Goal: Task Accomplishment & Management: Manage account settings

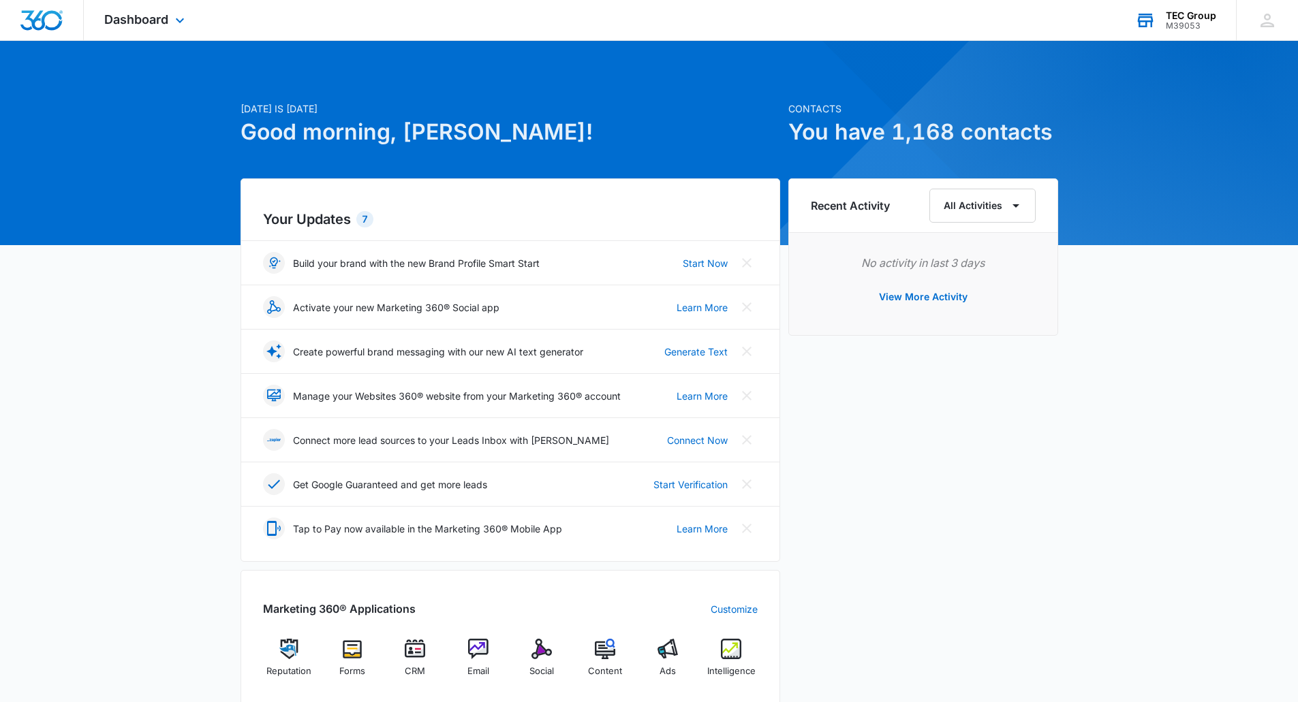
click at [1183, 0] on div "TEC Group M39053 Your Accounts View All" at bounding box center [1175, 20] width 121 height 40
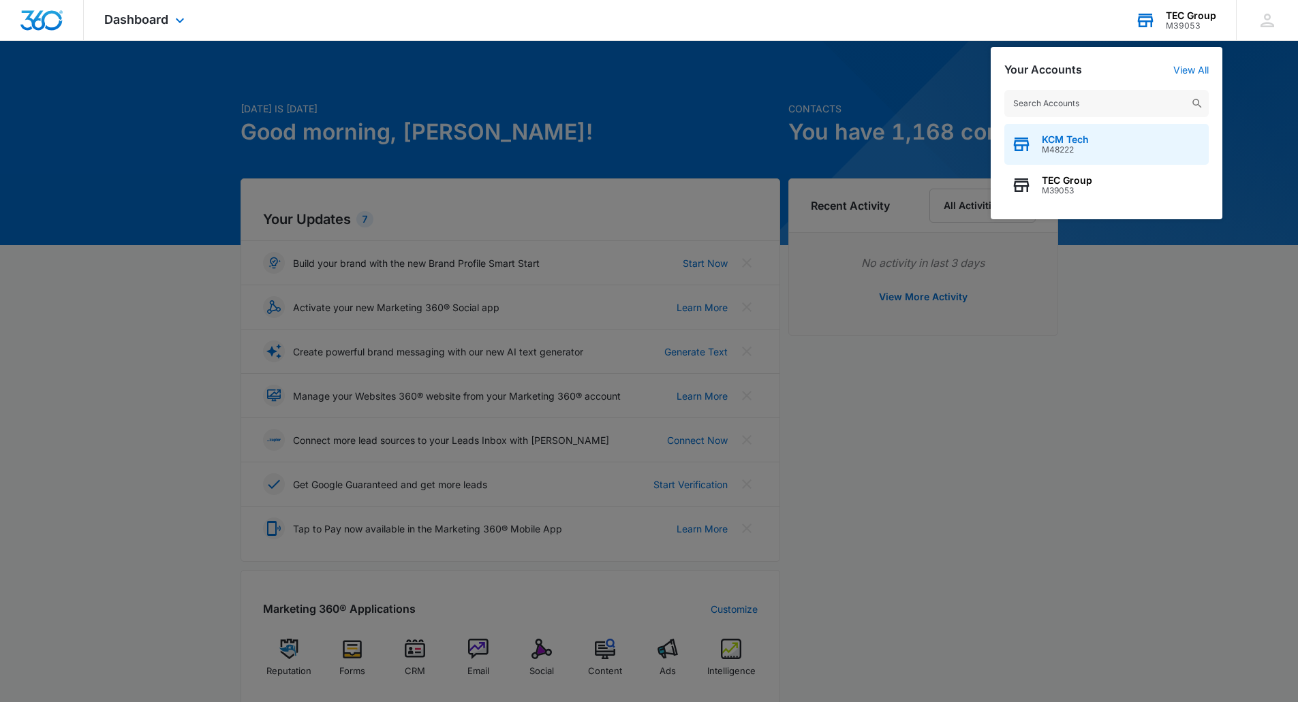
click at [1094, 143] on div "KCM Tech M48222" at bounding box center [1106, 144] width 204 height 41
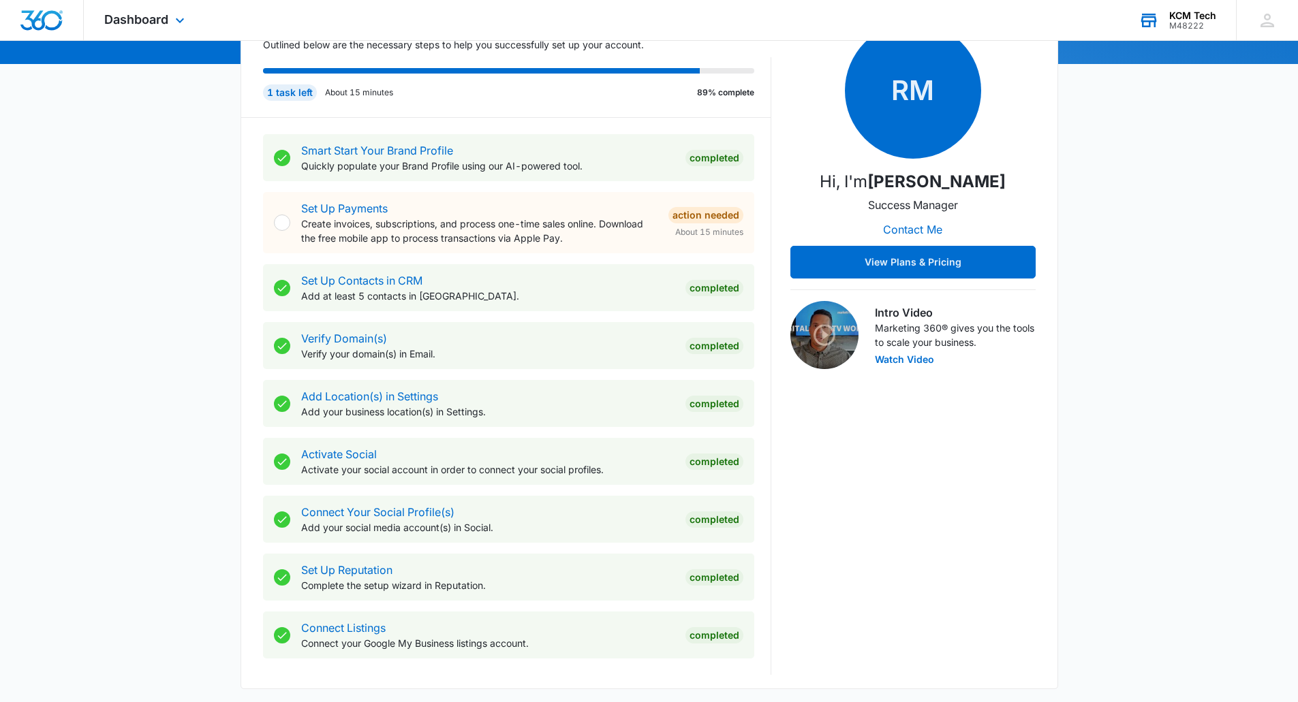
scroll to position [477, 0]
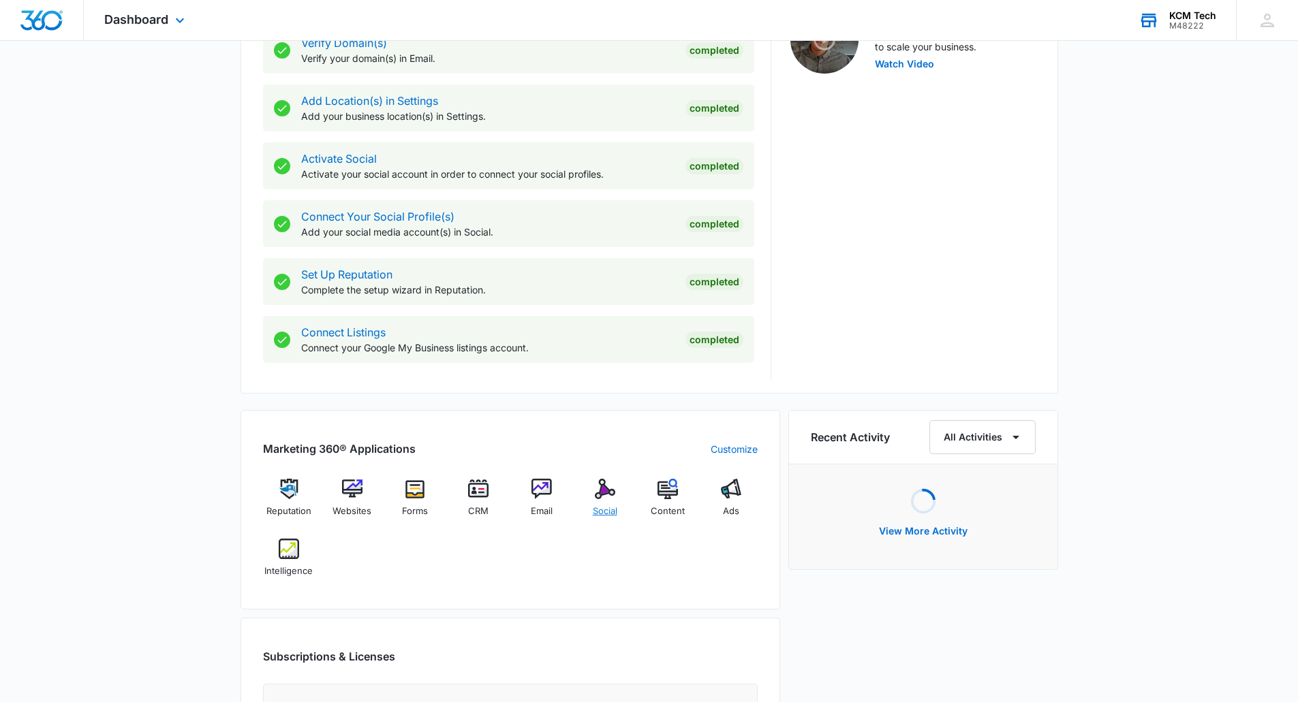
click at [606, 483] on img at bounding box center [605, 489] width 20 height 20
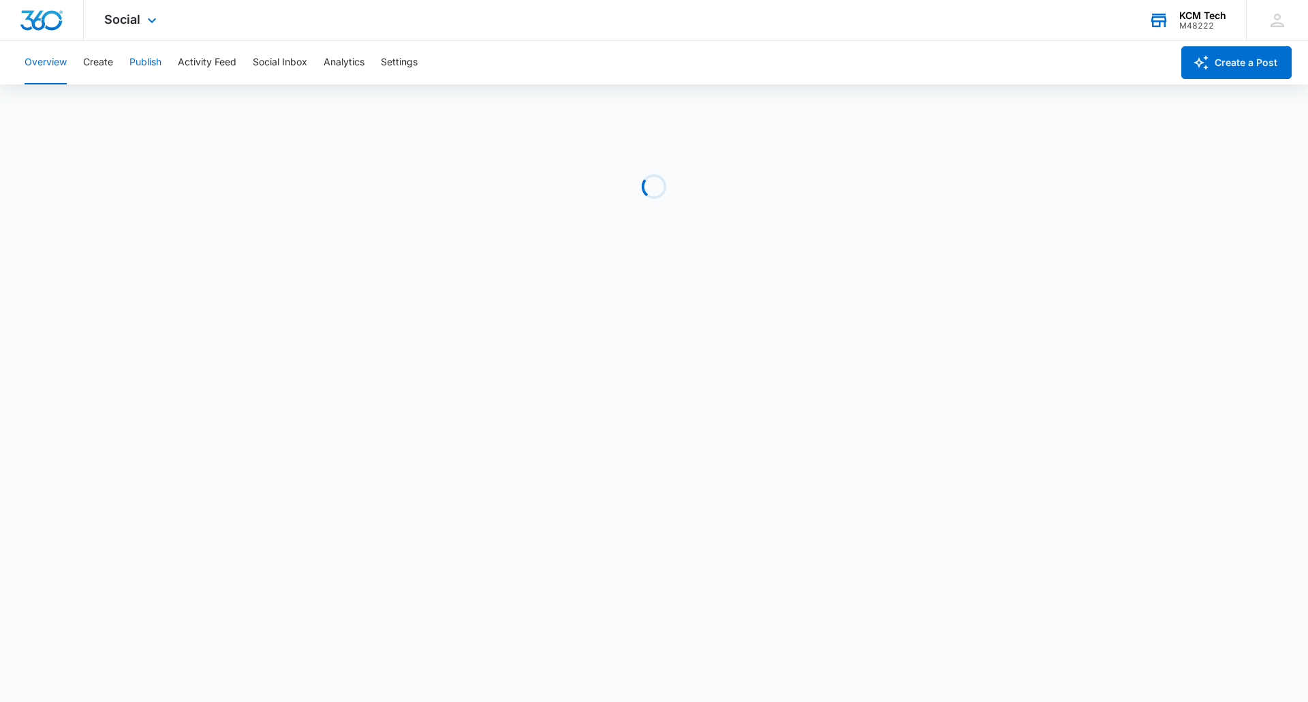
click at [161, 57] on button "Publish" at bounding box center [145, 63] width 32 height 44
click at [107, 55] on button "Create" at bounding box center [98, 63] width 30 height 44
click at [150, 59] on button "Publish" at bounding box center [145, 63] width 32 height 44
click at [99, 55] on button "Create" at bounding box center [98, 63] width 30 height 44
click at [145, 62] on button "Publish" at bounding box center [145, 63] width 32 height 44
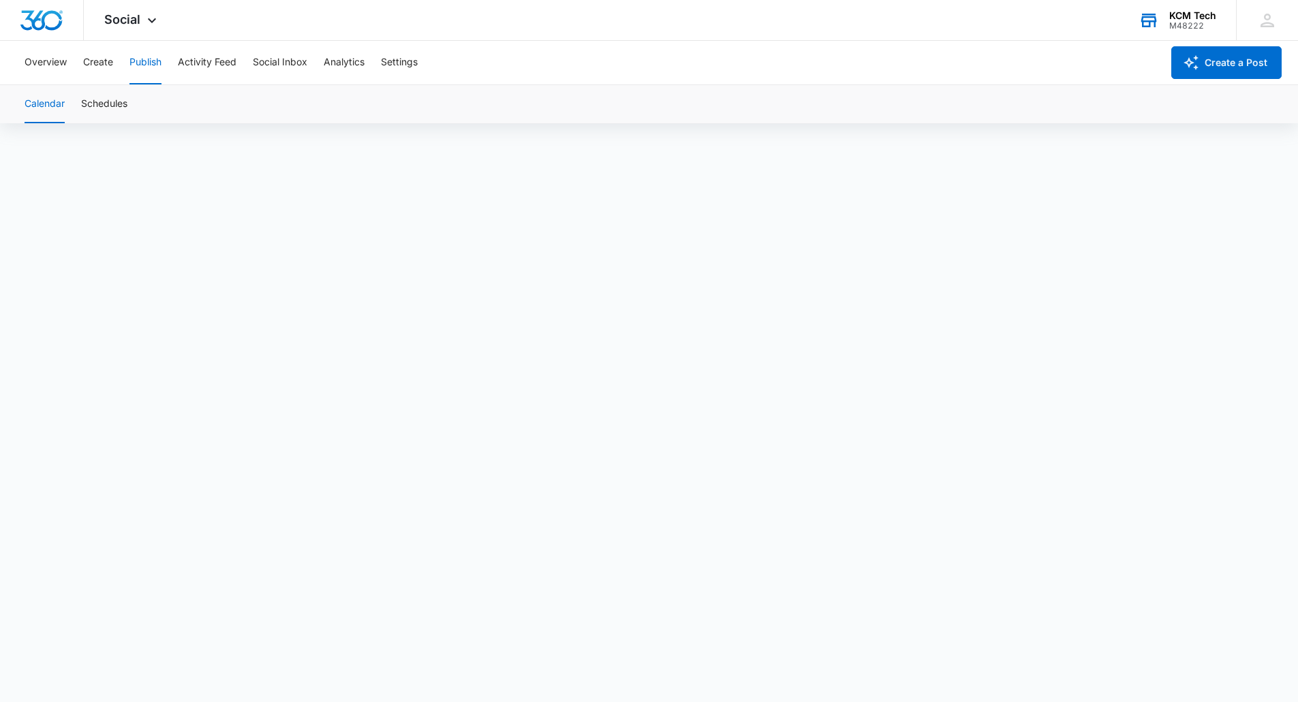
click at [1209, 18] on div "KCM Tech" at bounding box center [1192, 15] width 47 height 11
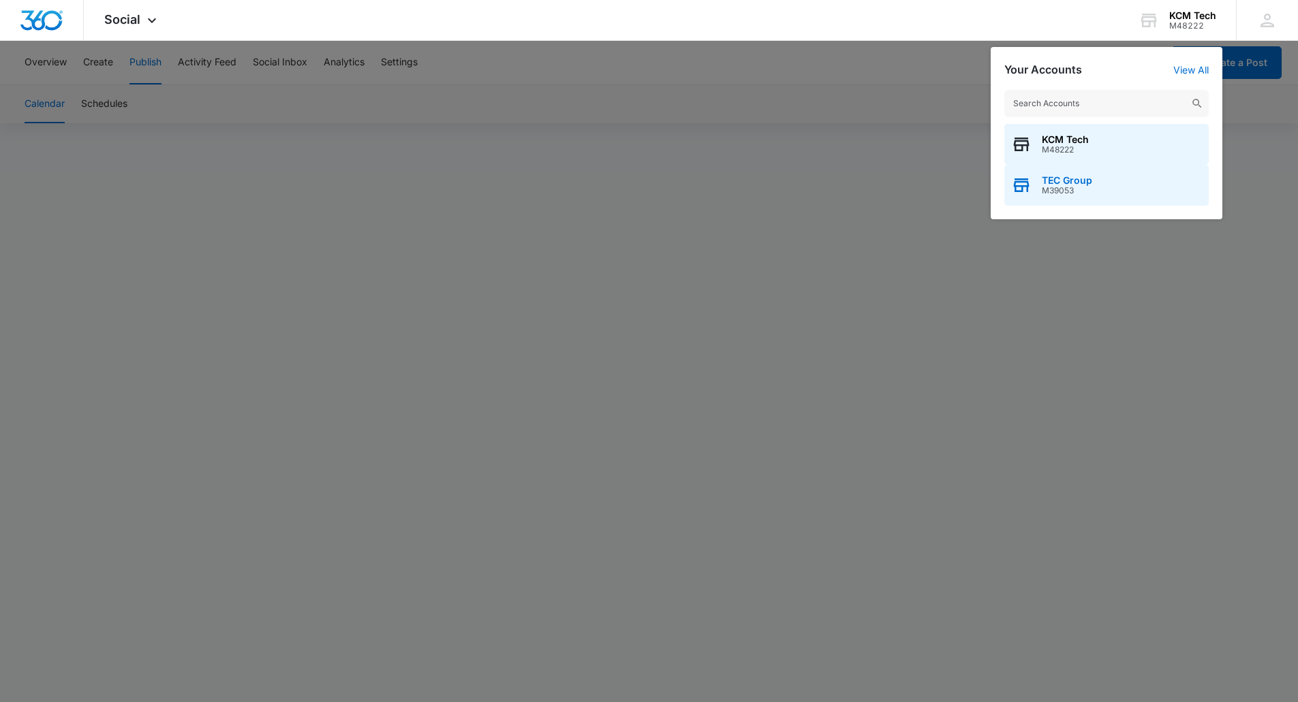
click at [1083, 182] on span "TEC Group" at bounding box center [1067, 180] width 50 height 11
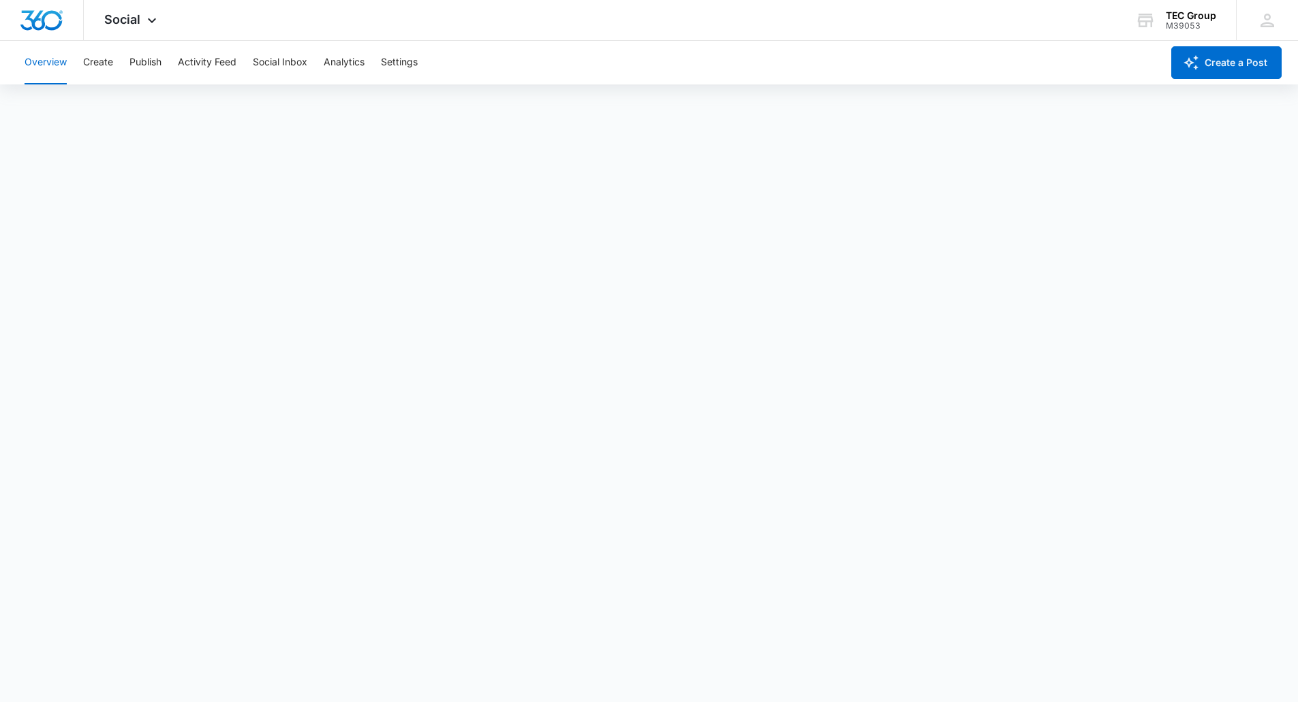
click at [172, 59] on div "Overview Create Publish Activity Feed Social Inbox Analytics Settings" at bounding box center [588, 63] width 1145 height 44
click at [149, 56] on button "Publish" at bounding box center [145, 63] width 32 height 44
click at [103, 51] on button "Create" at bounding box center [98, 63] width 30 height 44
click at [165, 65] on div "Overview Create Publish Activity Feed Social Inbox Analytics Settings" at bounding box center [588, 63] width 1145 height 44
drag, startPoint x: 157, startPoint y: 55, endPoint x: 7, endPoint y: 72, distance: 150.1
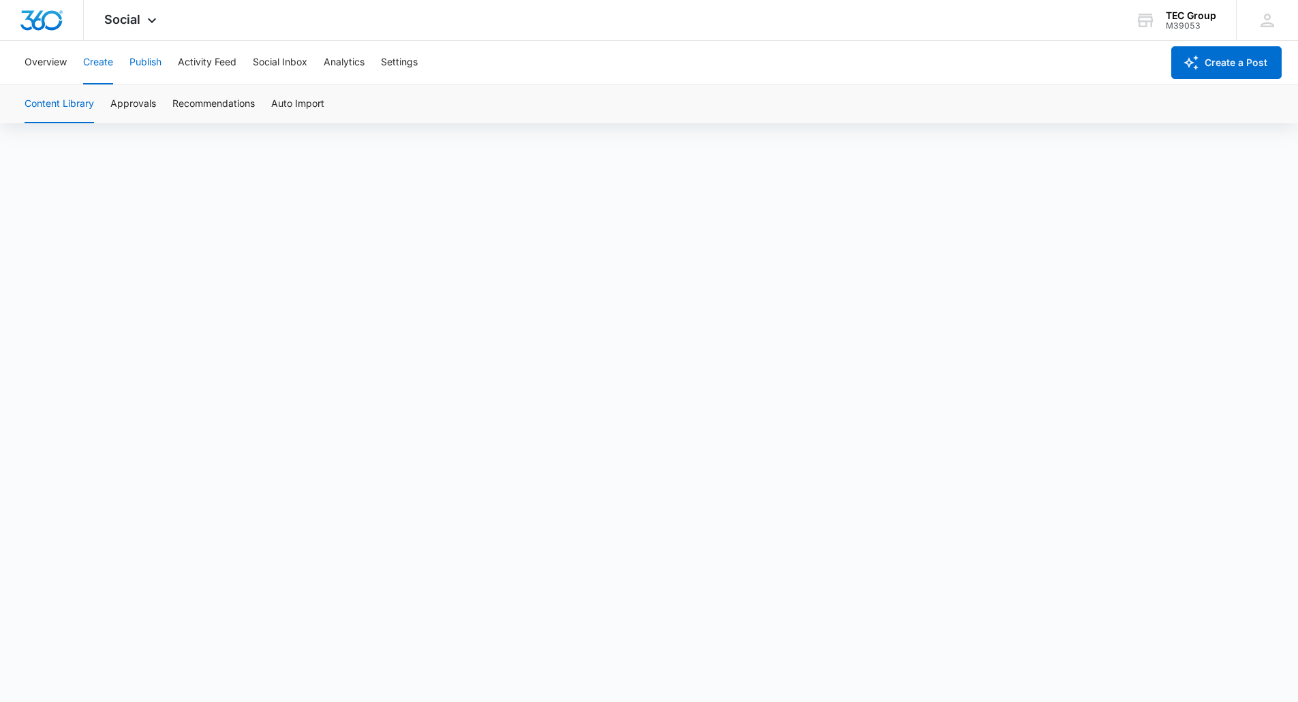
click at [156, 56] on button "Publish" at bounding box center [145, 63] width 32 height 44
click at [65, 25] on div at bounding box center [42, 20] width 84 height 40
click at [1195, 20] on div "TEC Group" at bounding box center [1191, 15] width 50 height 11
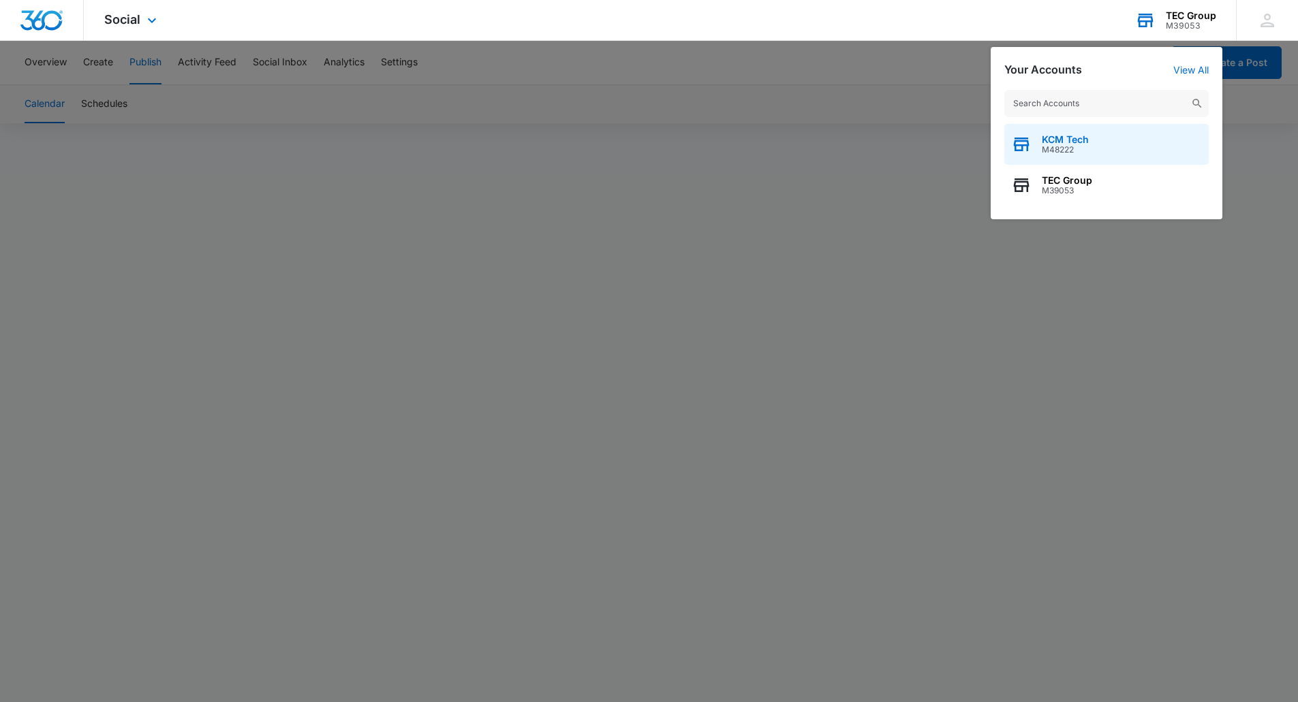
click at [1081, 149] on span "M48222" at bounding box center [1065, 150] width 47 height 10
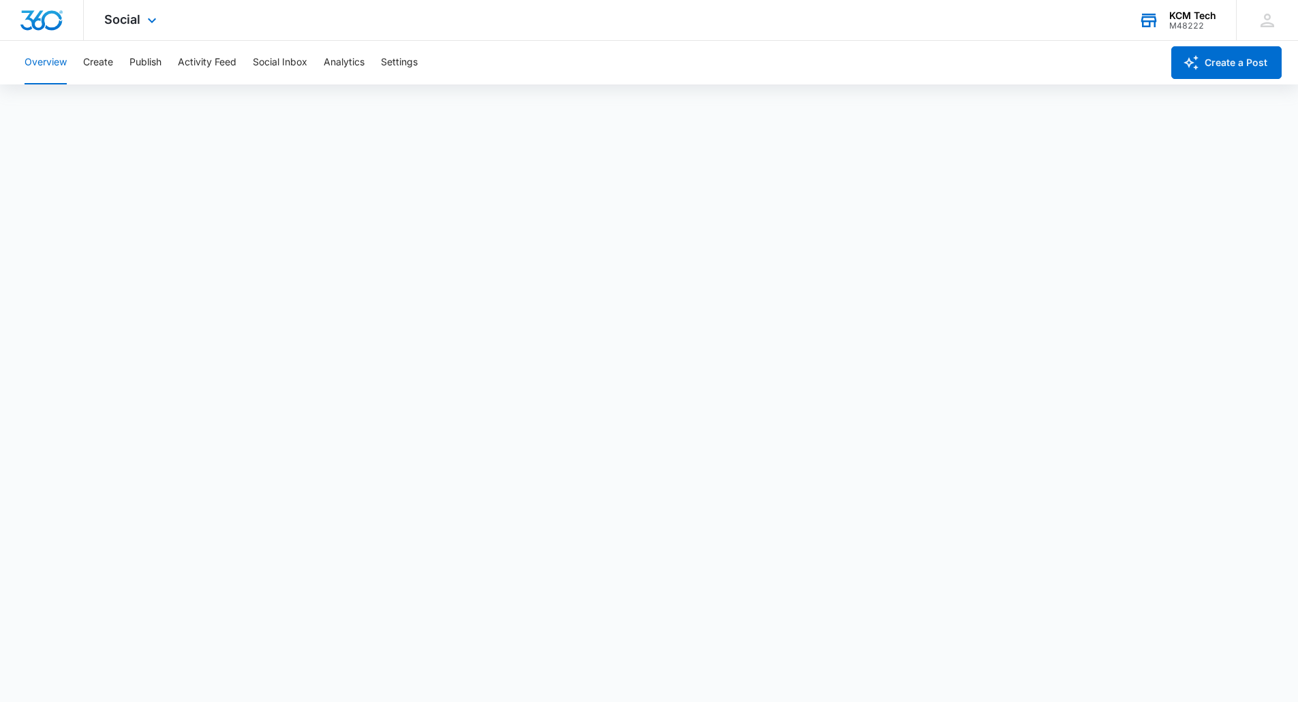
click at [1190, 21] on div "M48222" at bounding box center [1192, 26] width 47 height 10
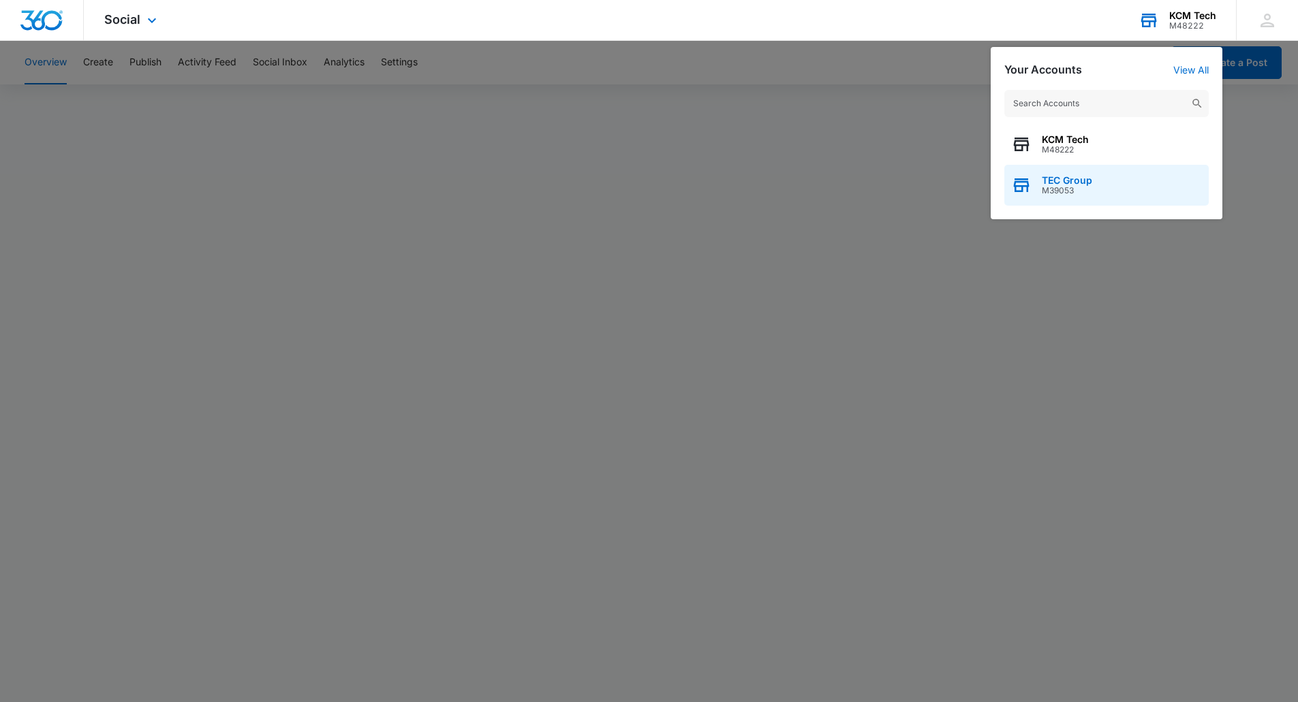
click at [1089, 179] on span "TEC Group" at bounding box center [1067, 180] width 50 height 11
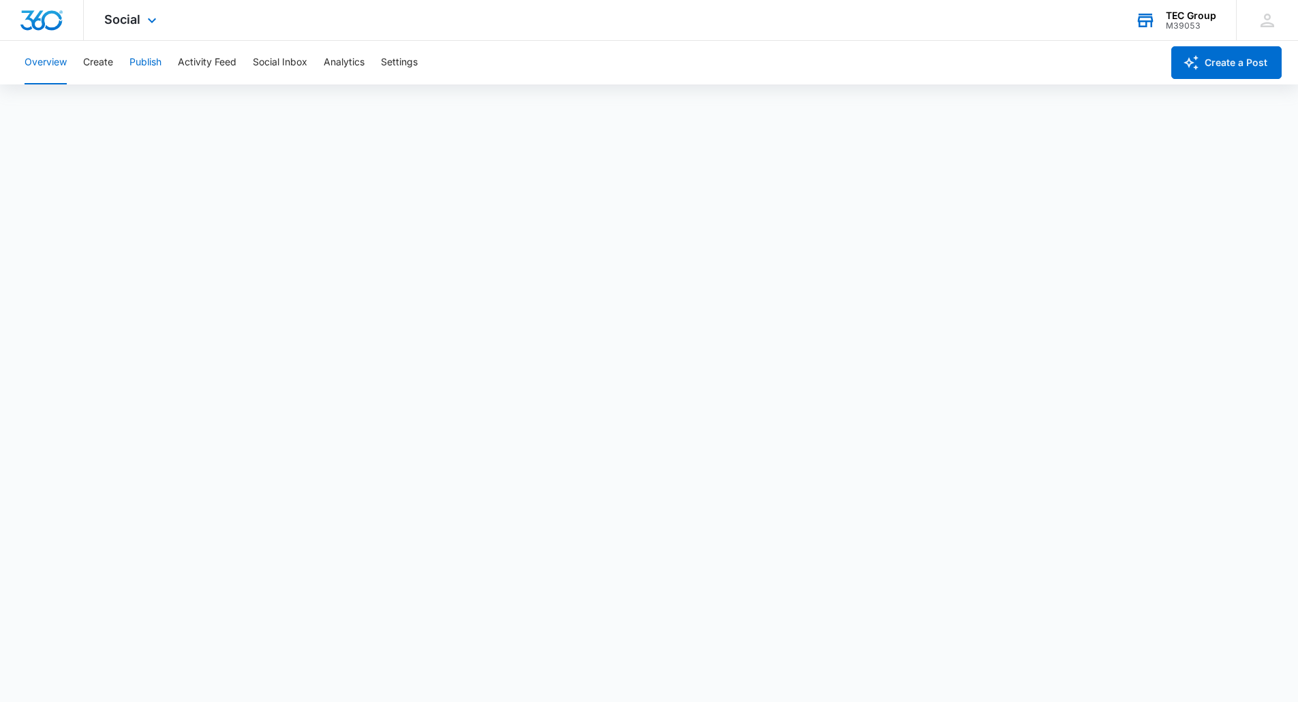
click at [143, 63] on button "Publish" at bounding box center [145, 63] width 32 height 44
click at [55, 20] on img "Dashboard" at bounding box center [42, 20] width 44 height 20
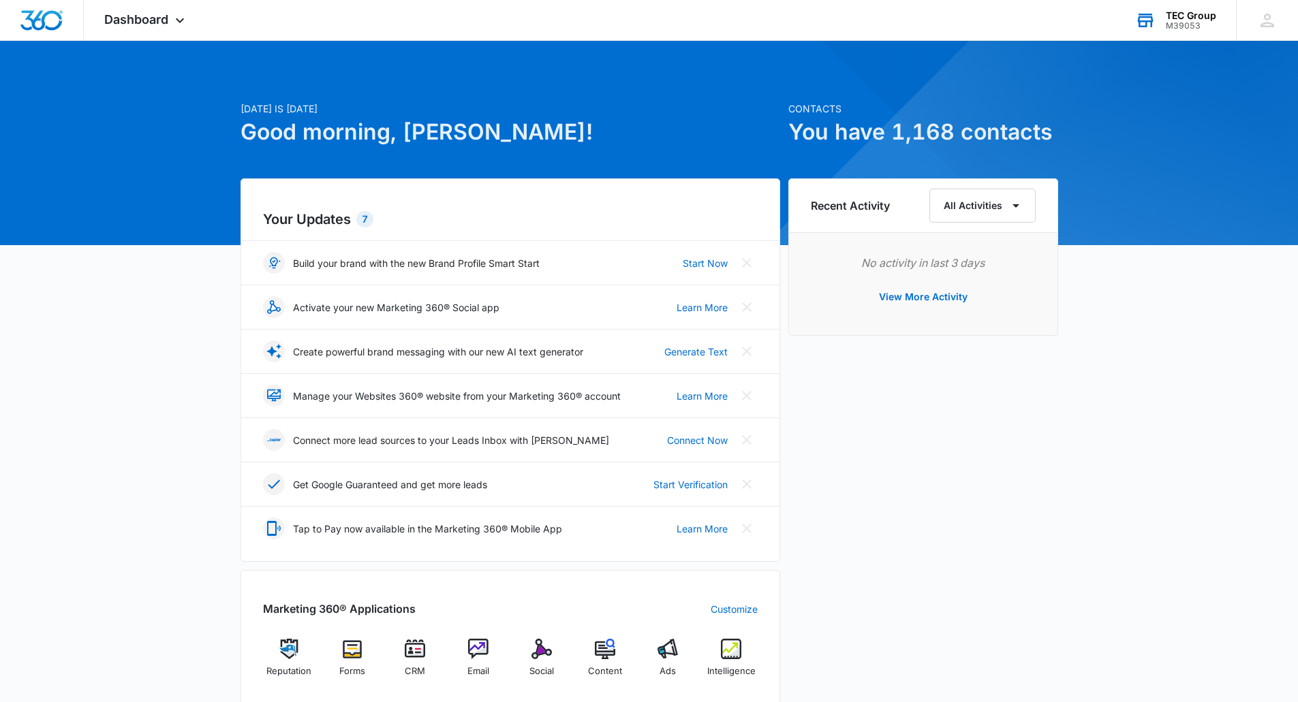
click at [1193, 21] on div "M39053" at bounding box center [1191, 26] width 50 height 10
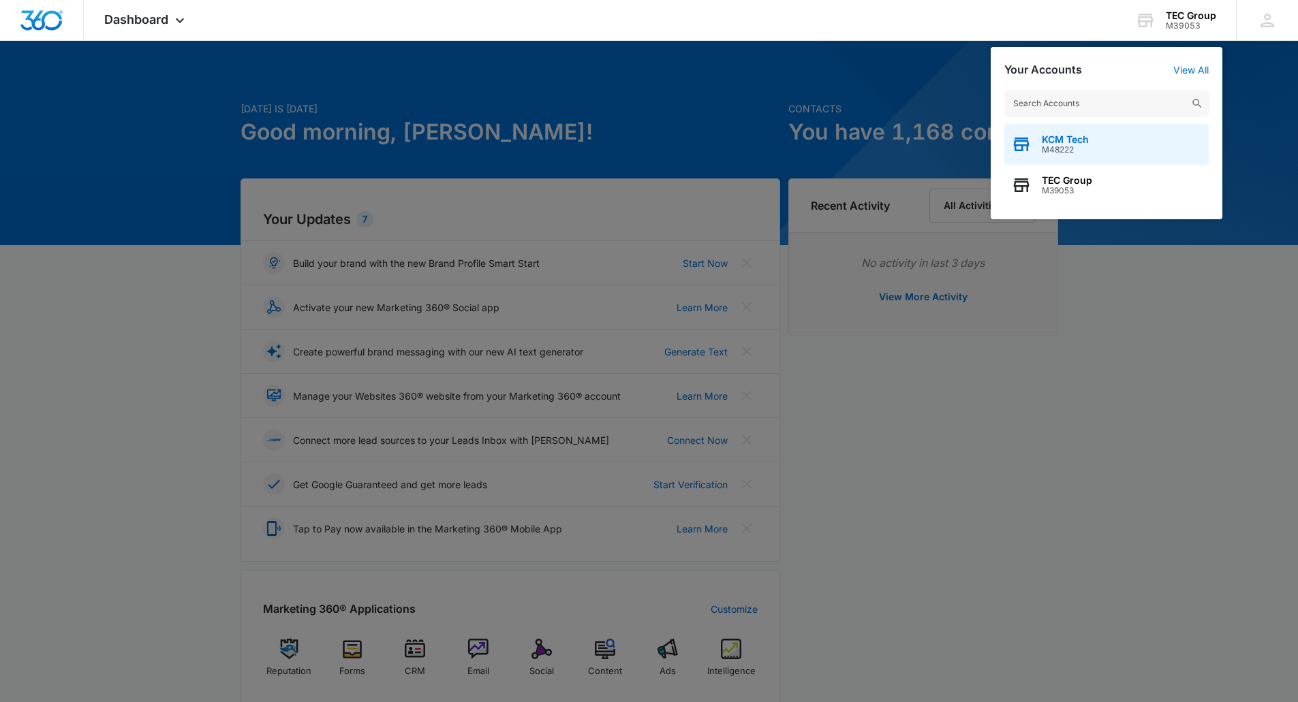
click at [1078, 148] on span "M48222" at bounding box center [1065, 150] width 47 height 10
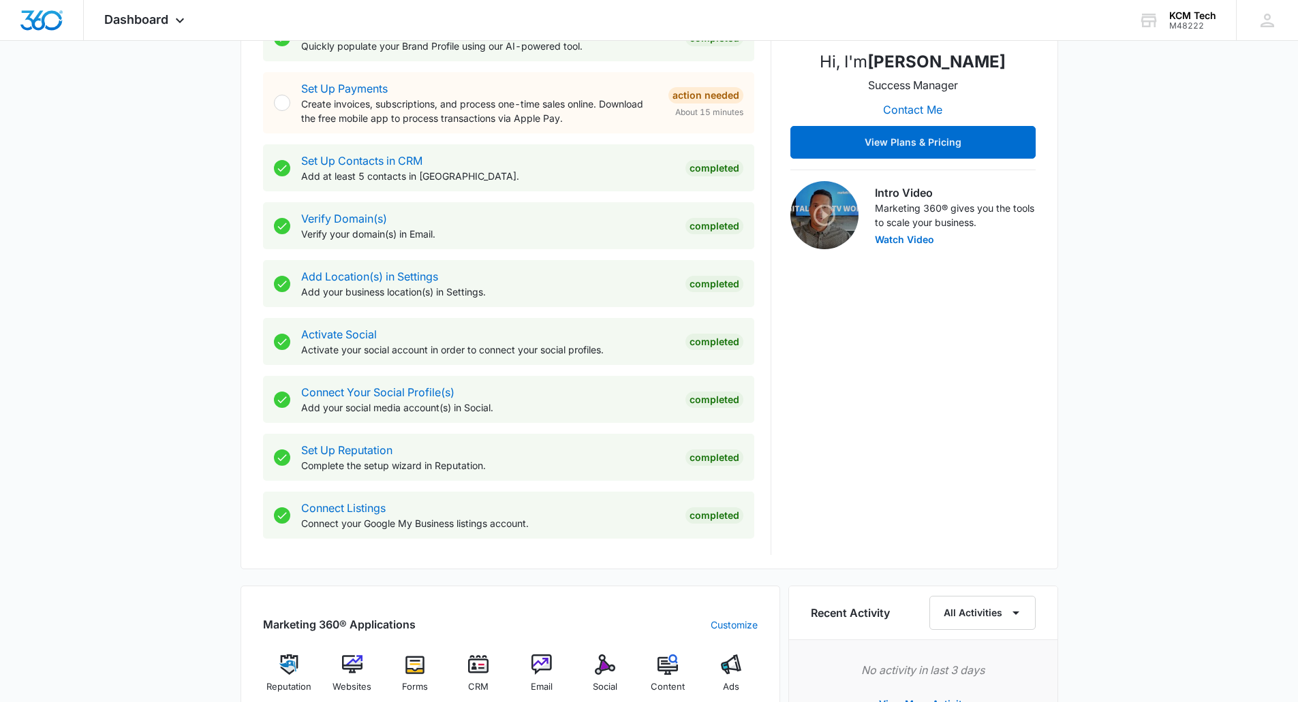
scroll to position [477, 0]
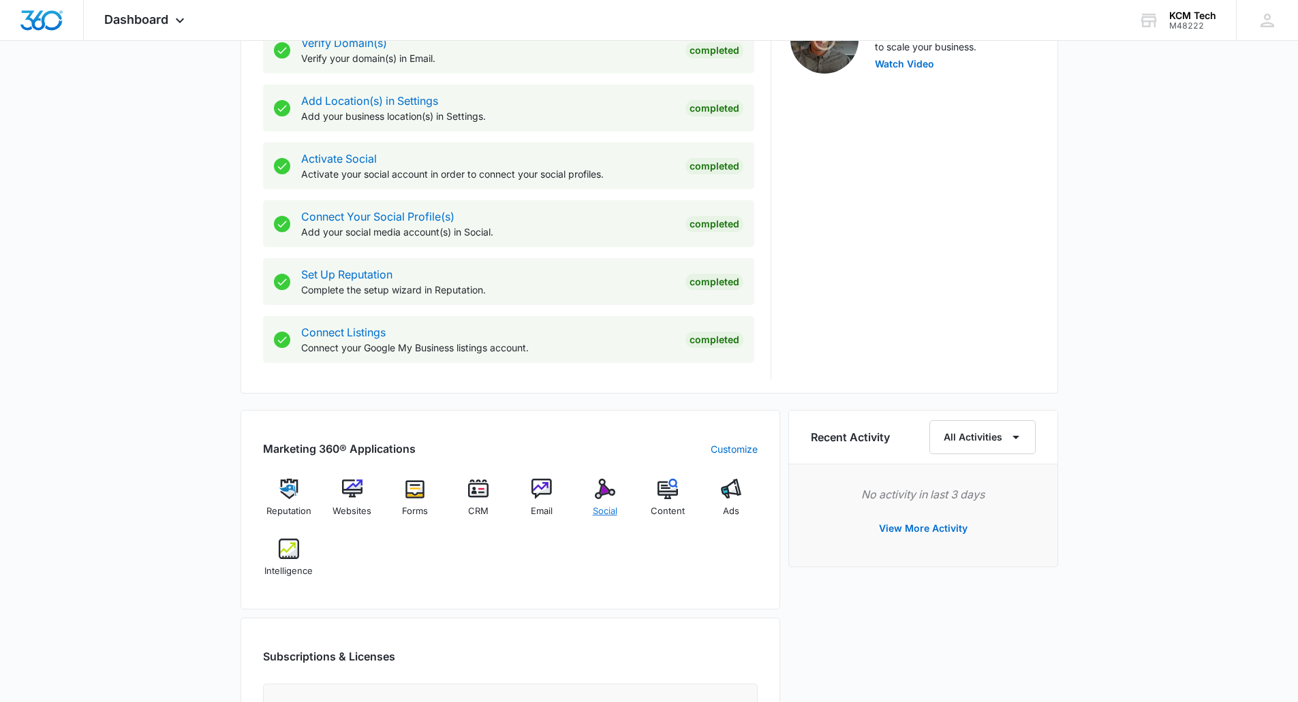
click at [591, 506] on div "Social" at bounding box center [604, 503] width 52 height 49
